Goal: Check status: Check status

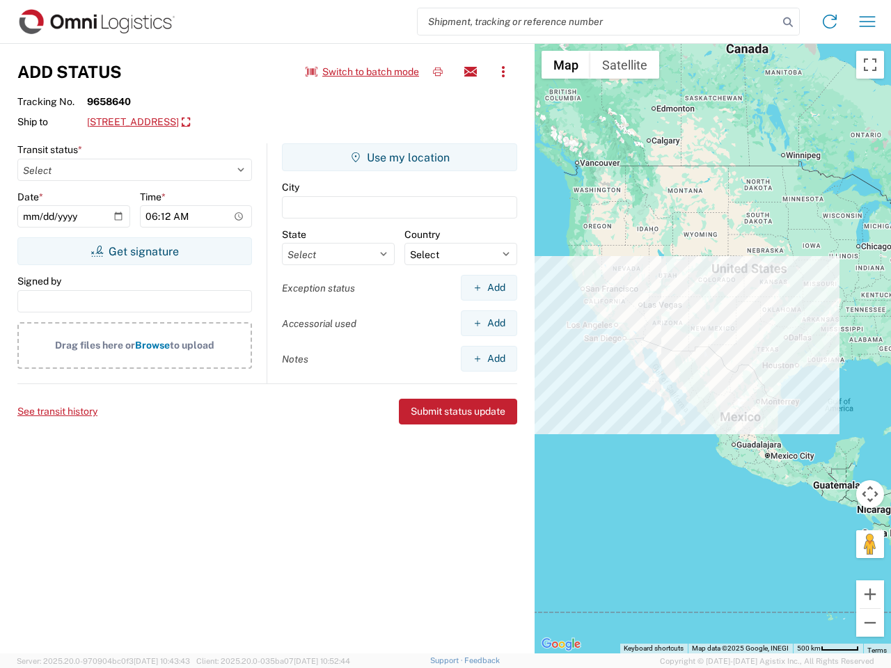
click at [598, 22] on input "search" at bounding box center [598, 21] width 361 height 26
click at [788, 22] on icon at bounding box center [788, 22] width 19 height 19
click at [830, 22] on icon at bounding box center [830, 21] width 22 height 22
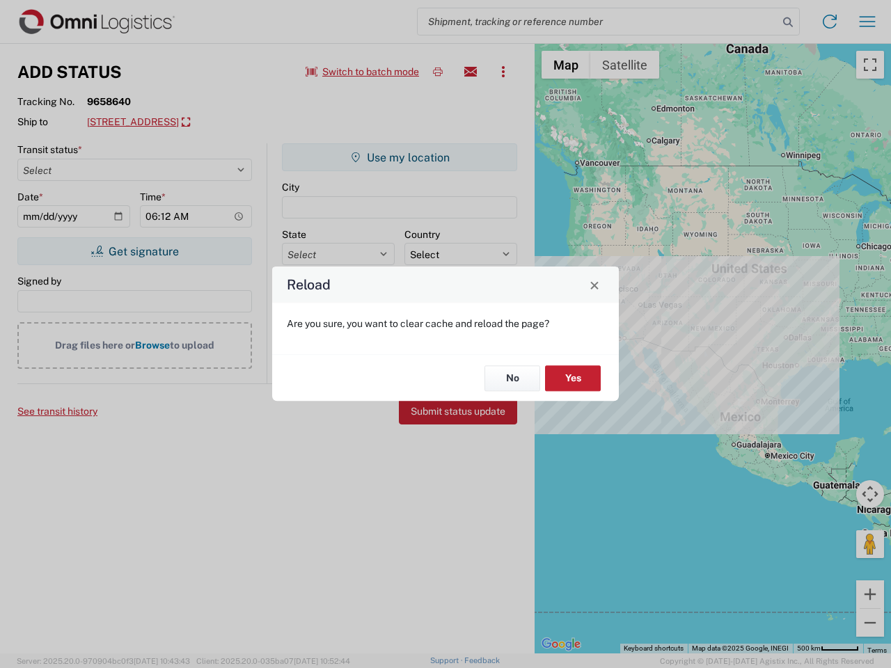
click at [868, 22] on div "Reload Are you sure, you want to clear cache and reload the page? No Yes" at bounding box center [445, 334] width 891 height 668
click at [363, 72] on div "Reload Are you sure, you want to clear cache and reload the page? No Yes" at bounding box center [445, 334] width 891 height 668
click at [438, 72] on div "Reload Are you sure, you want to clear cache and reload the page? No Yes" at bounding box center [445, 334] width 891 height 668
click at [471, 72] on div "Reload Are you sure, you want to clear cache and reload the page? No Yes" at bounding box center [445, 334] width 891 height 668
click at [503, 72] on div "Reload Are you sure, you want to clear cache and reload the page? No Yes" at bounding box center [445, 334] width 891 height 668
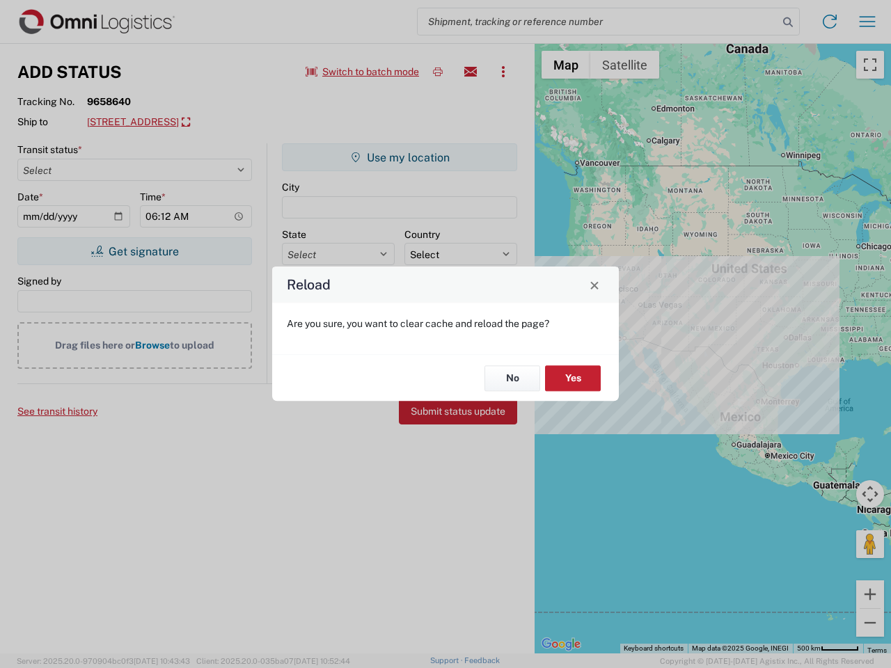
click at [198, 123] on div "Reload Are you sure, you want to clear cache and reload the page? No Yes" at bounding box center [445, 334] width 891 height 668
click at [134, 251] on div "Reload Are you sure, you want to clear cache and reload the page? No Yes" at bounding box center [445, 334] width 891 height 668
